Goal: Information Seeking & Learning: Check status

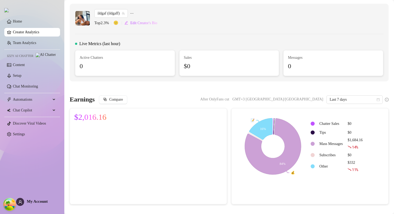
click at [252, 98] on div "Compare After OnlyFans cut GMT+3 [GEOGRAPHIC_DATA]/[GEOGRAPHIC_DATA] Last 7 days" at bounding box center [244, 99] width 290 height 9
click at [237, 46] on div "Live Metrics (last hour)" at bounding box center [229, 43] width 308 height 6
